Goal: Navigation & Orientation: Find specific page/section

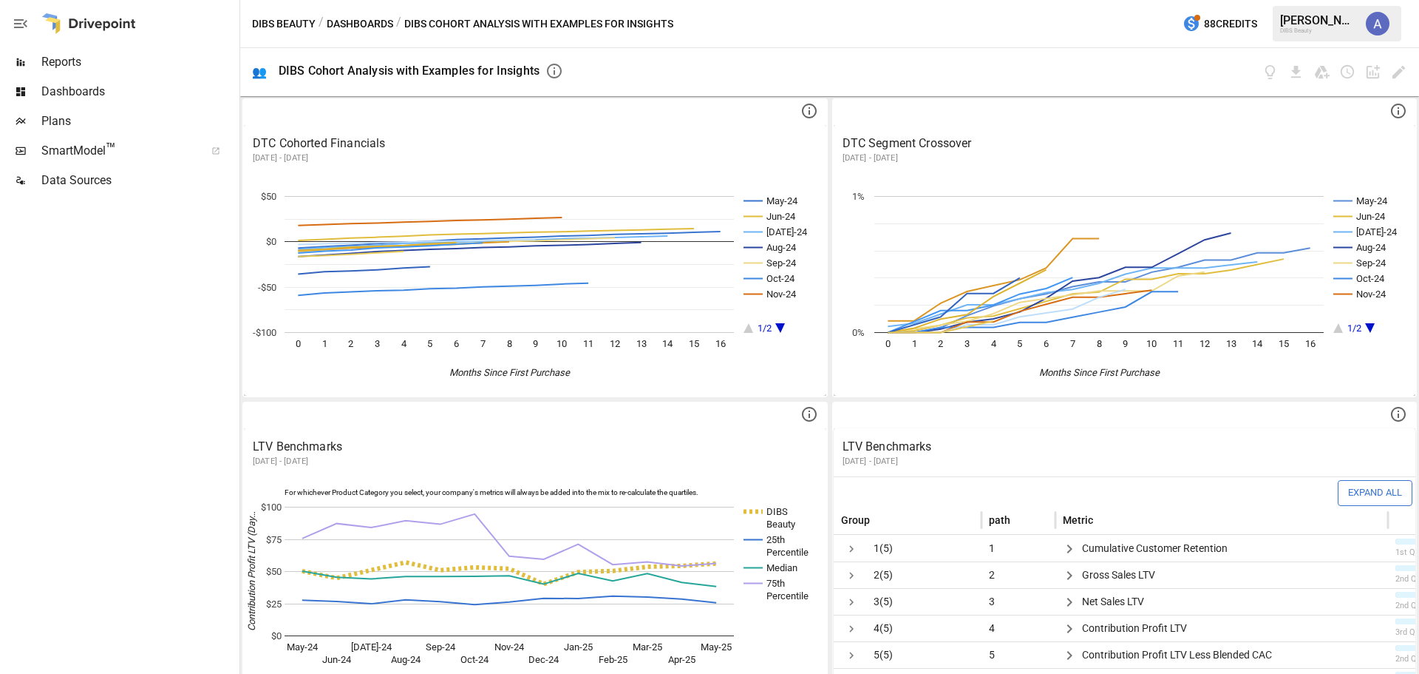
click at [158, 101] on div "Dashboards" at bounding box center [118, 92] width 237 height 30
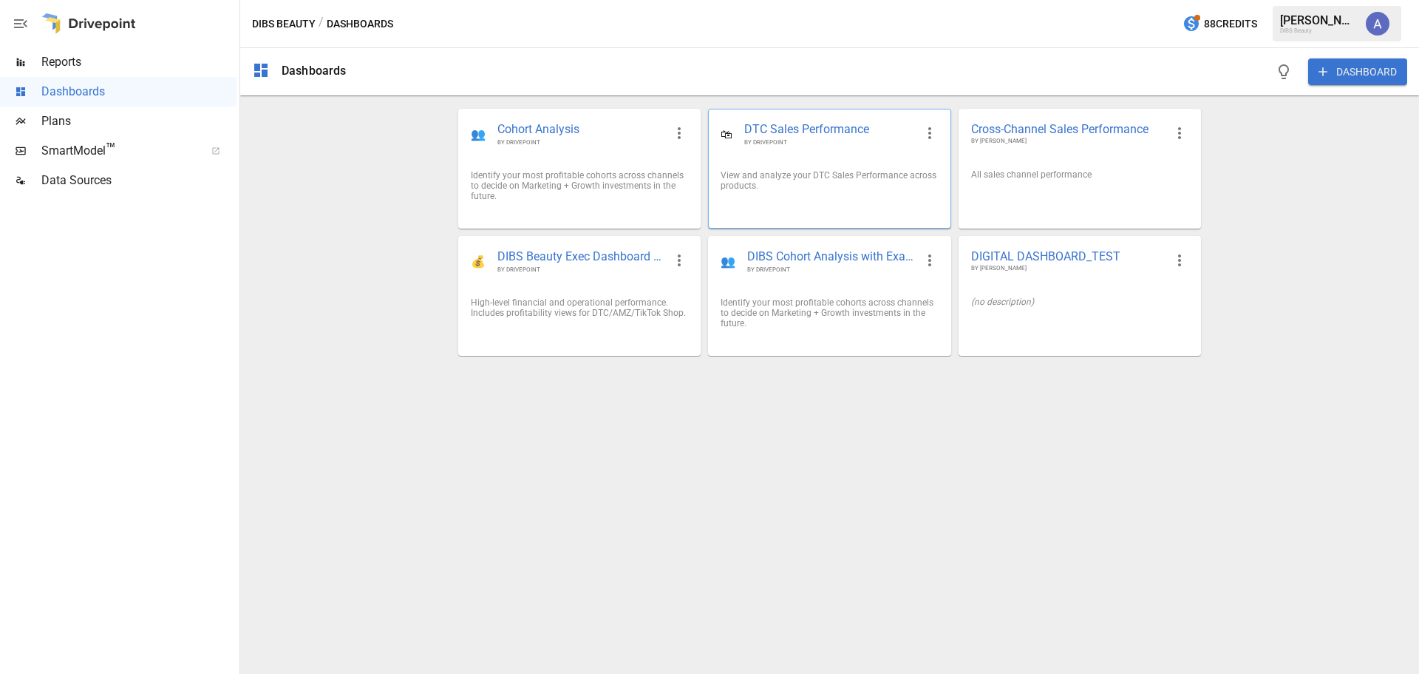
click at [810, 159] on div "View and analyze your DTC Sales Performance across products." at bounding box center [829, 180] width 241 height 44
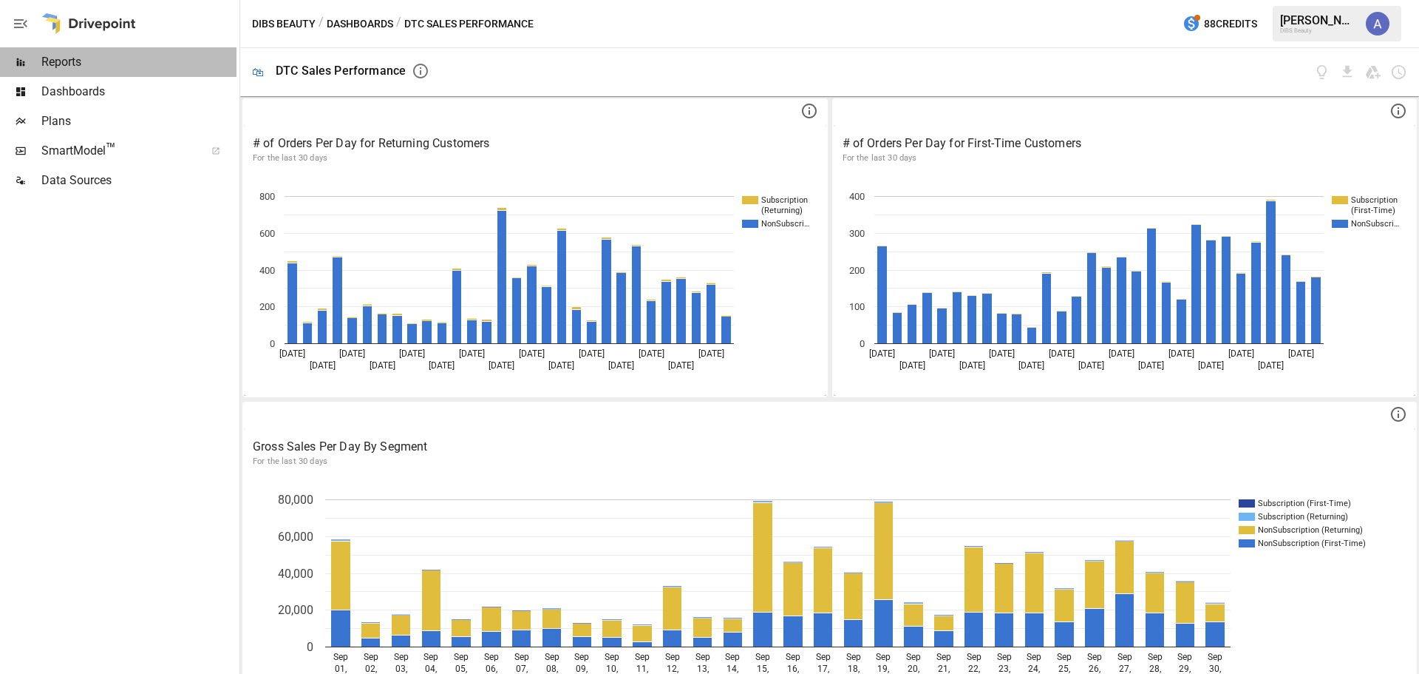
click at [115, 71] on div "Reports" at bounding box center [118, 62] width 237 height 30
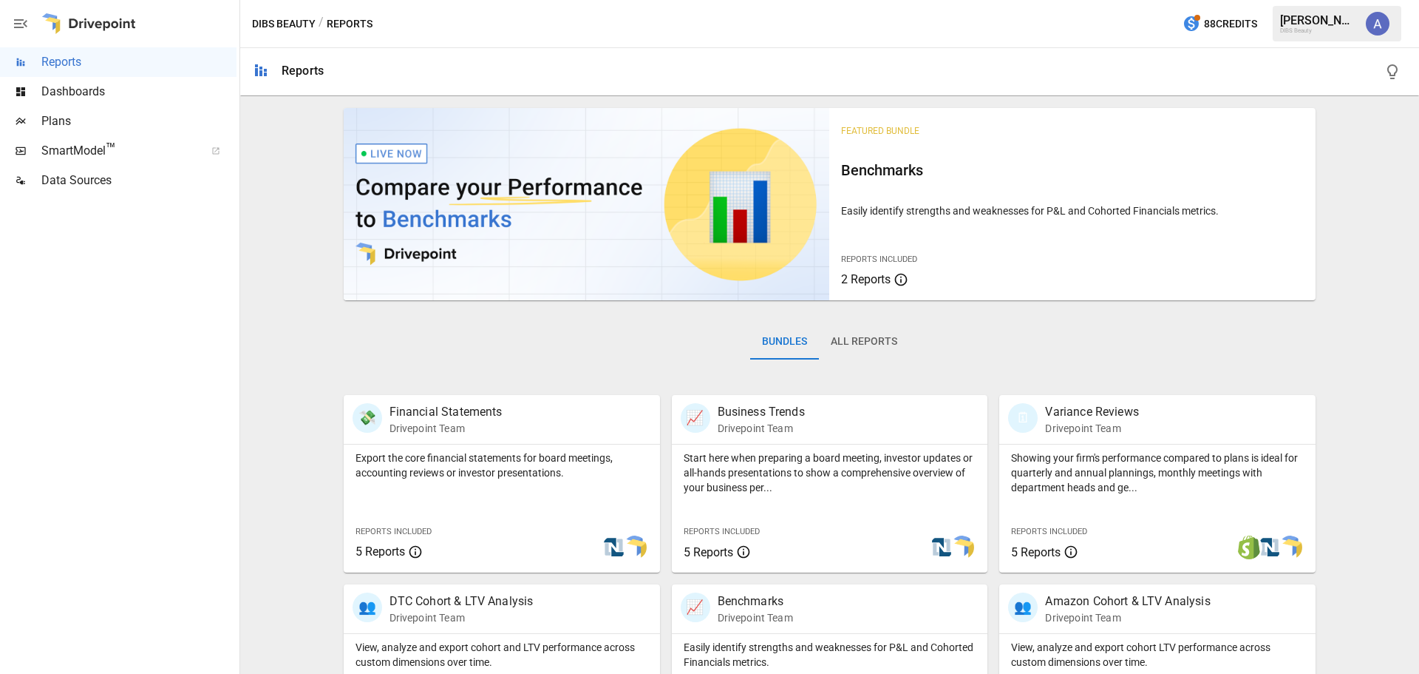
click at [160, 102] on div "Dashboards" at bounding box center [118, 92] width 237 height 30
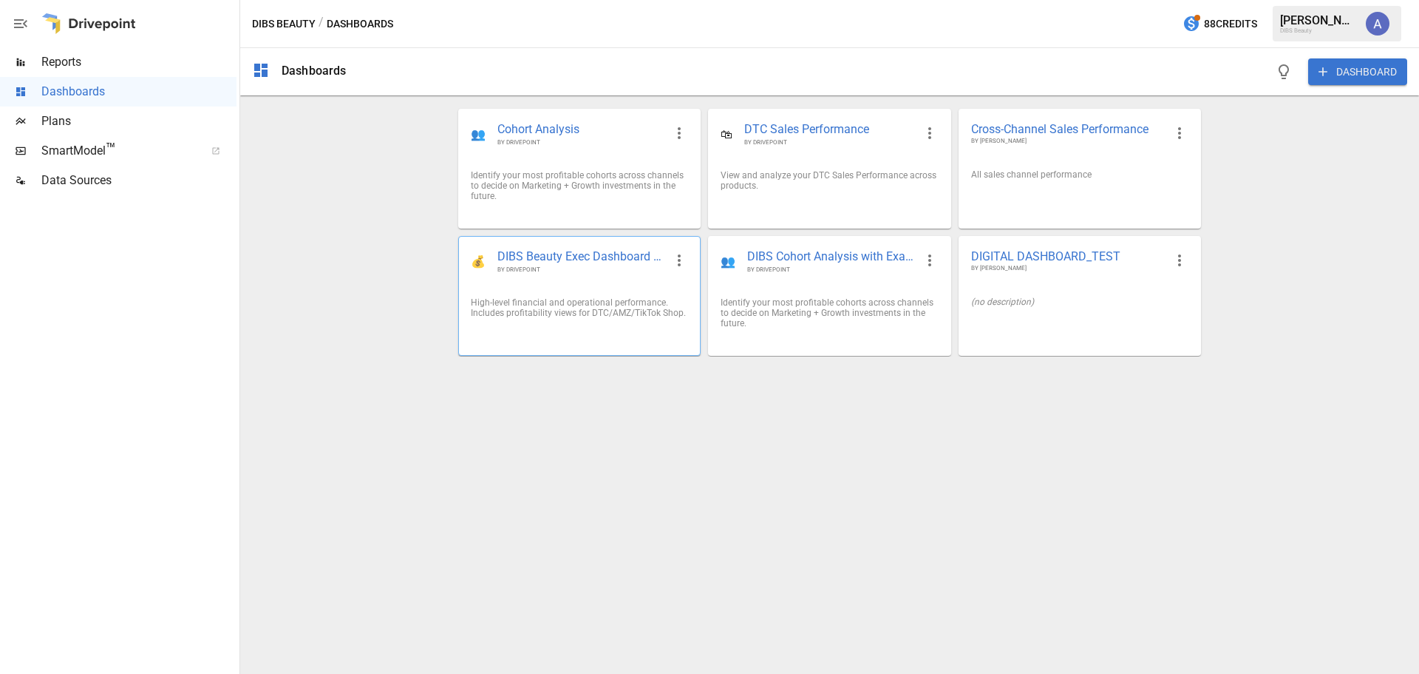
click at [636, 271] on span "BY DRIVEPOINT" at bounding box center [581, 269] width 167 height 8
